Goal: Information Seeking & Learning: Find contact information

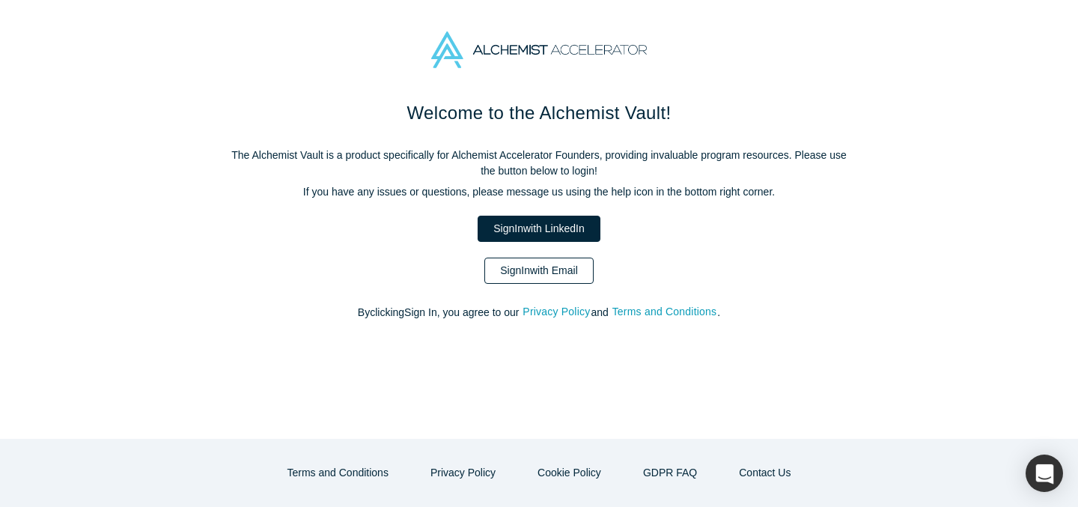
click at [569, 282] on link "Sign In with Email" at bounding box center [538, 271] width 109 height 26
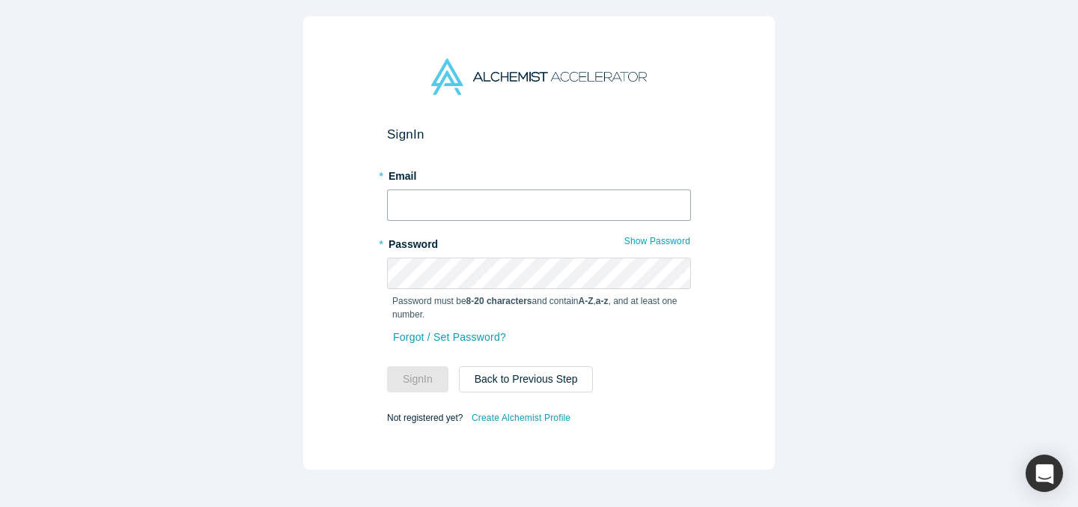
type input "[EMAIL_ADDRESS][DOMAIN_NAME]"
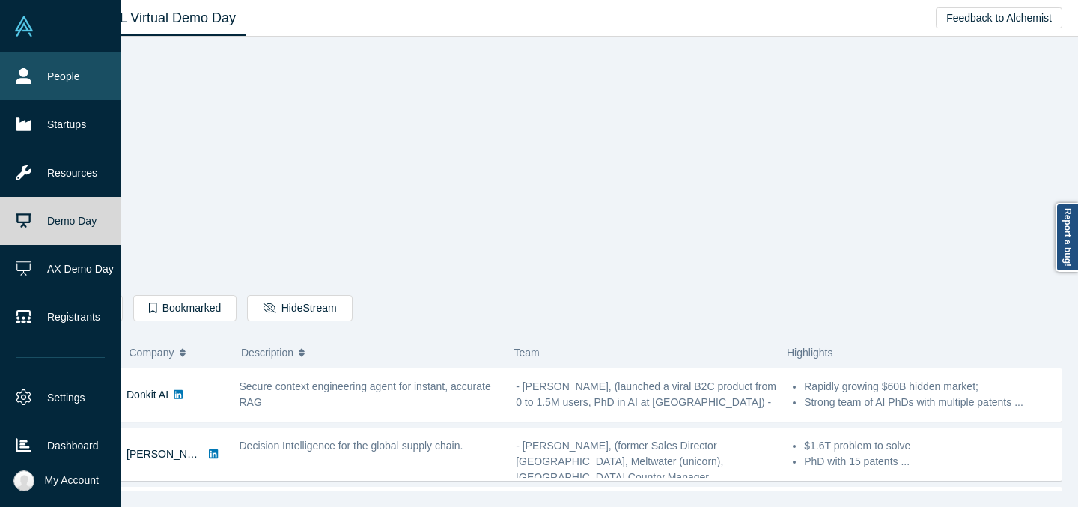
click at [28, 81] on icon at bounding box center [24, 76] width 16 height 16
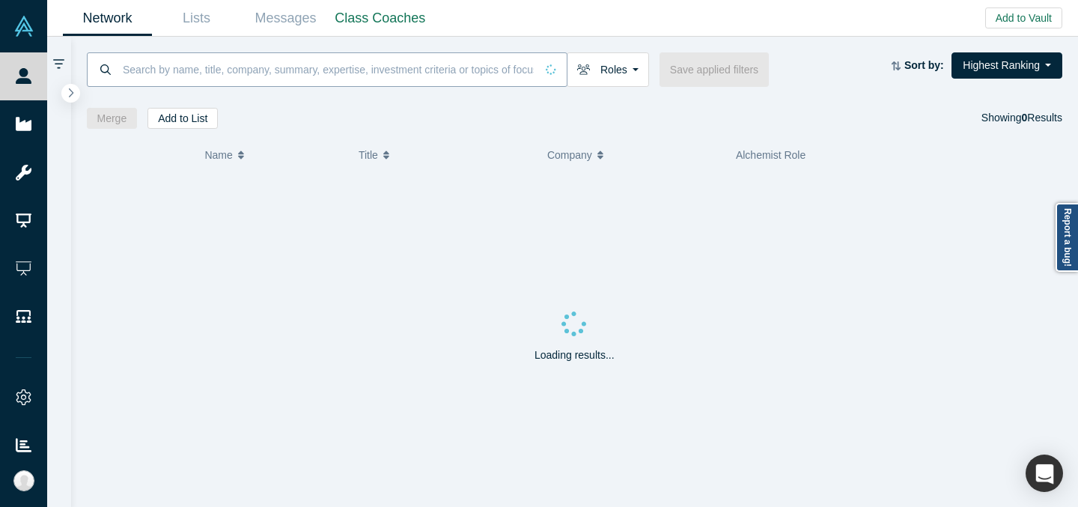
click at [275, 76] on input at bounding box center [328, 69] width 414 height 35
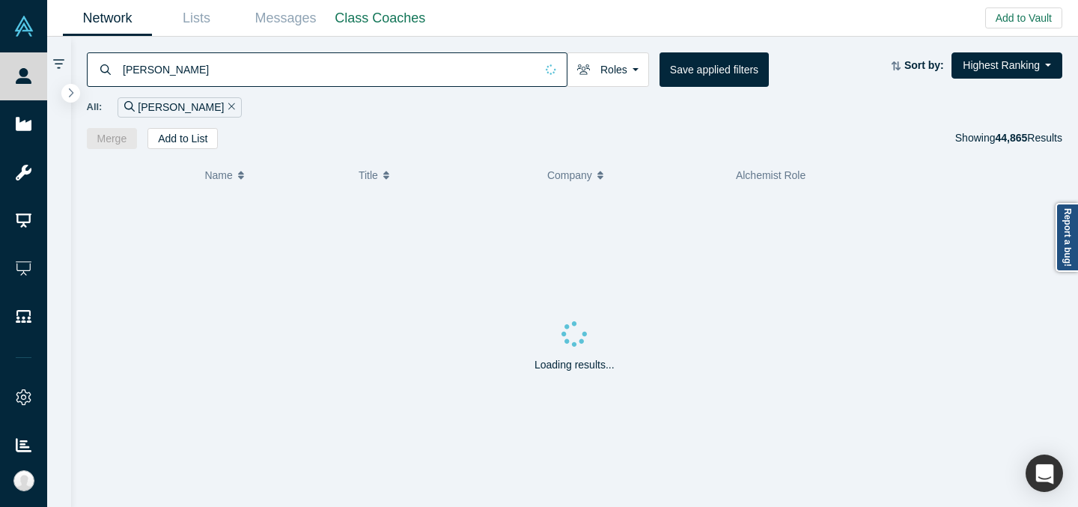
type input "[PERSON_NAME]"
click at [561, 109] on div "All: [PERSON_NAME]" at bounding box center [575, 107] width 976 height 20
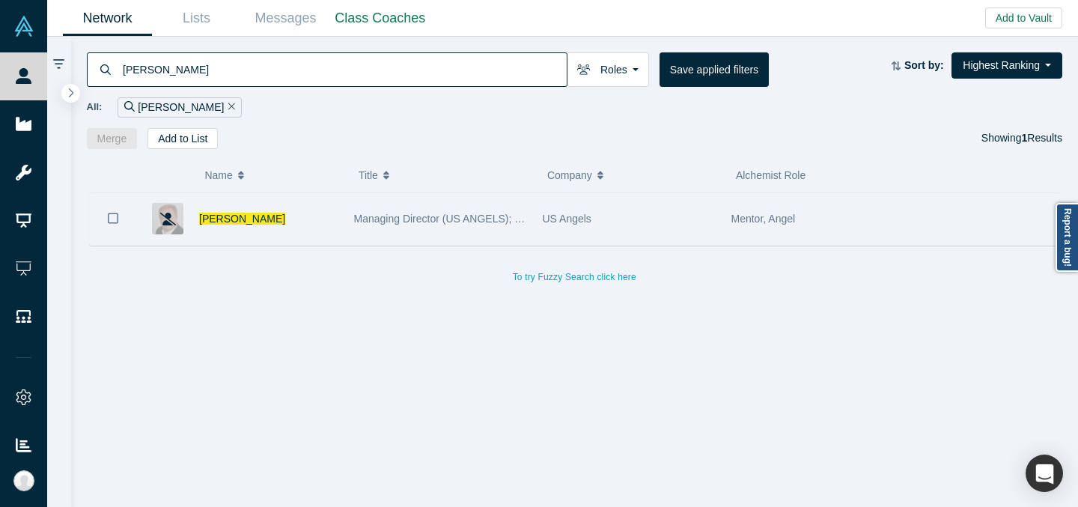
click at [496, 207] on div "Managing Director (US ANGELS); Dr of Porfolio Mgment (Kytotech)" at bounding box center [440, 219] width 173 height 52
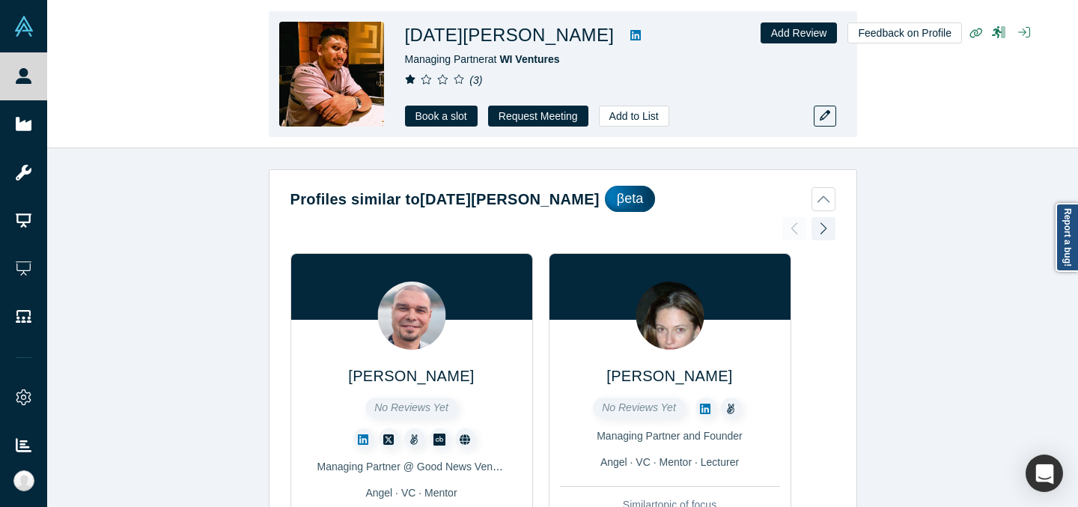
click at [96, 60] on div "Kartik Agnihotri Managing Partner at WI Ventures ( 3 ) Book a slot Request Meet…" at bounding box center [562, 75] width 1031 height 148
